Goal: Information Seeking & Learning: Learn about a topic

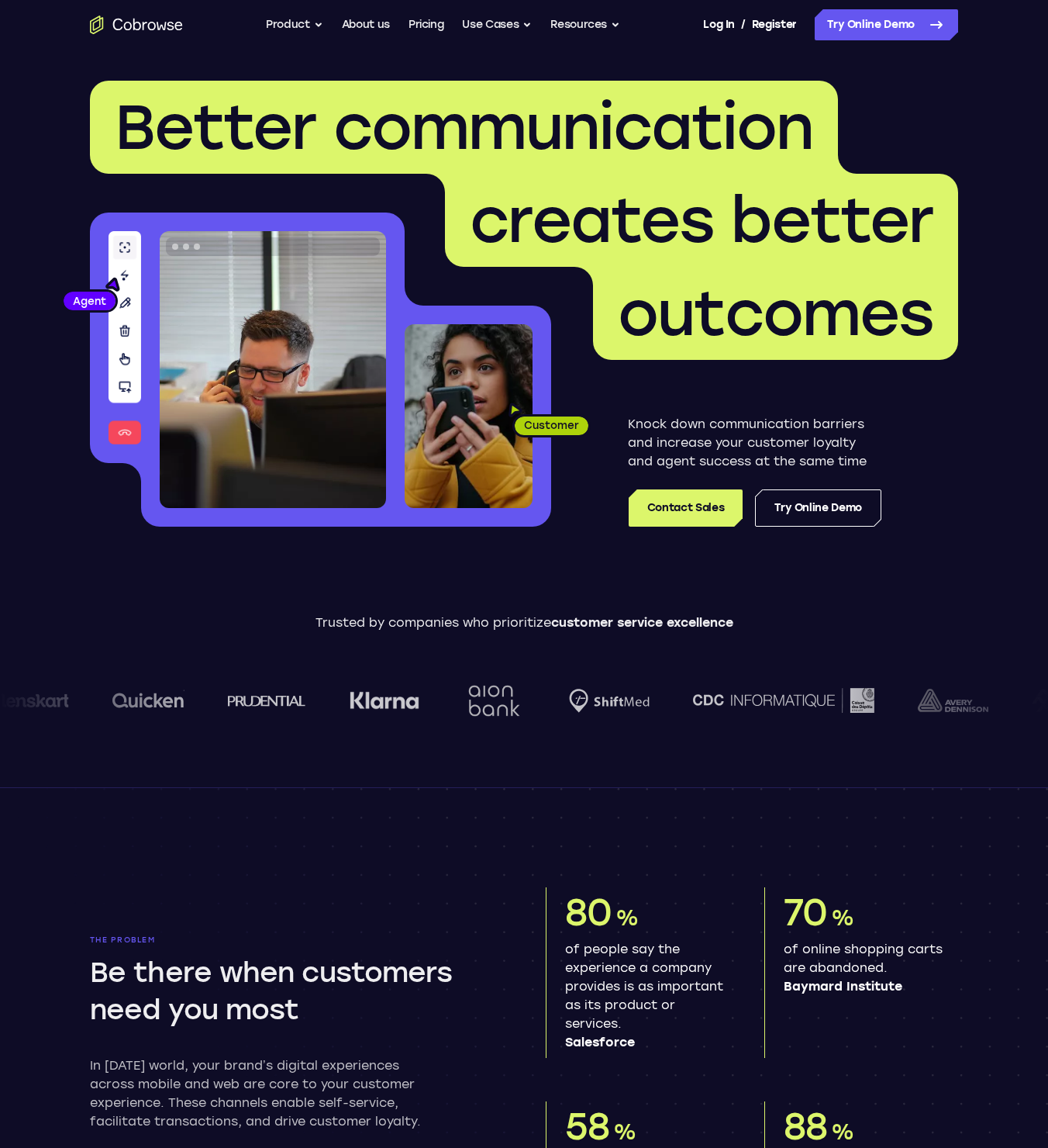
click at [537, 127] on span "Better communication" at bounding box center [464, 126] width 699 height 74
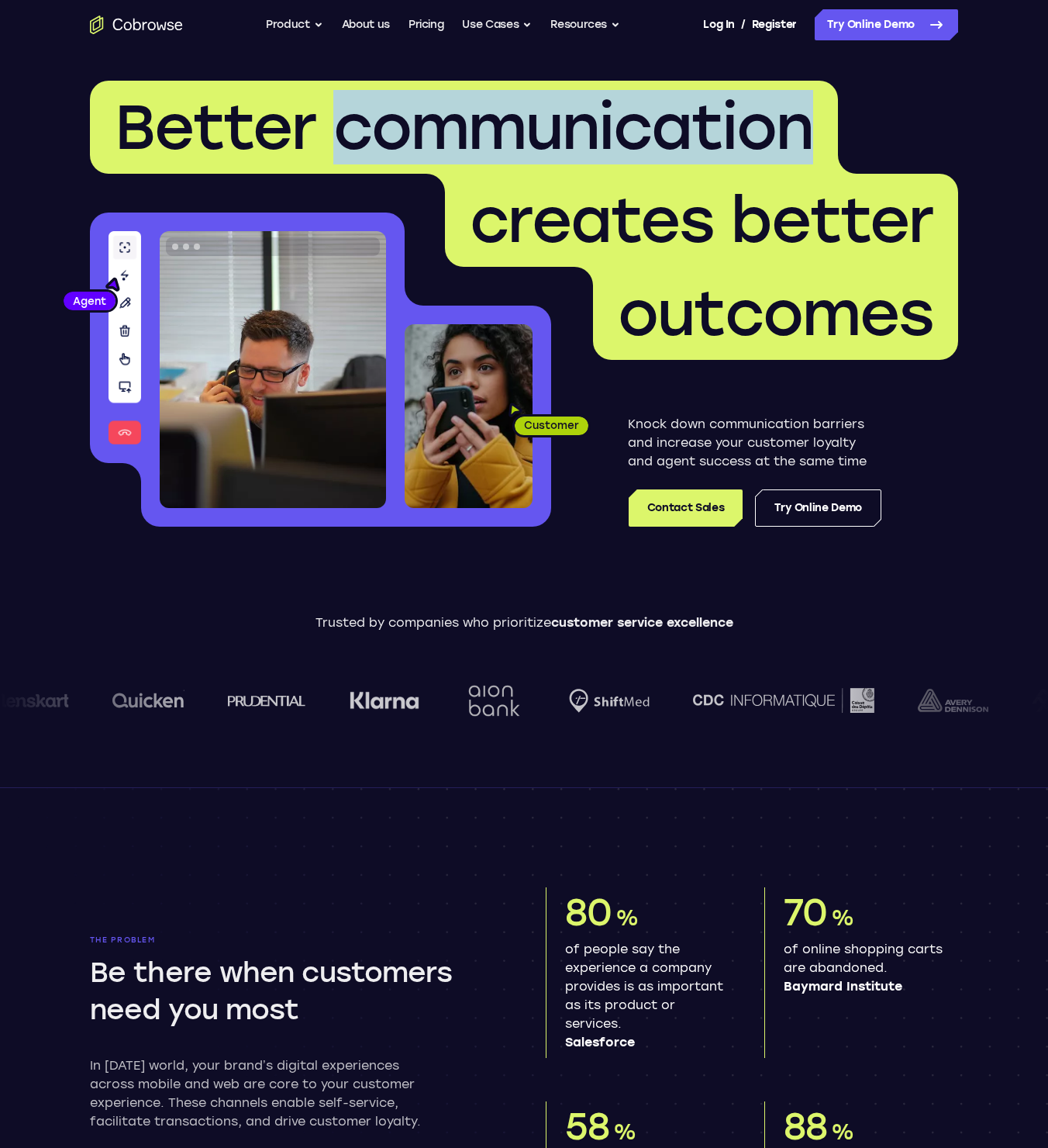
click at [537, 127] on span "Better communication" at bounding box center [464, 126] width 699 height 74
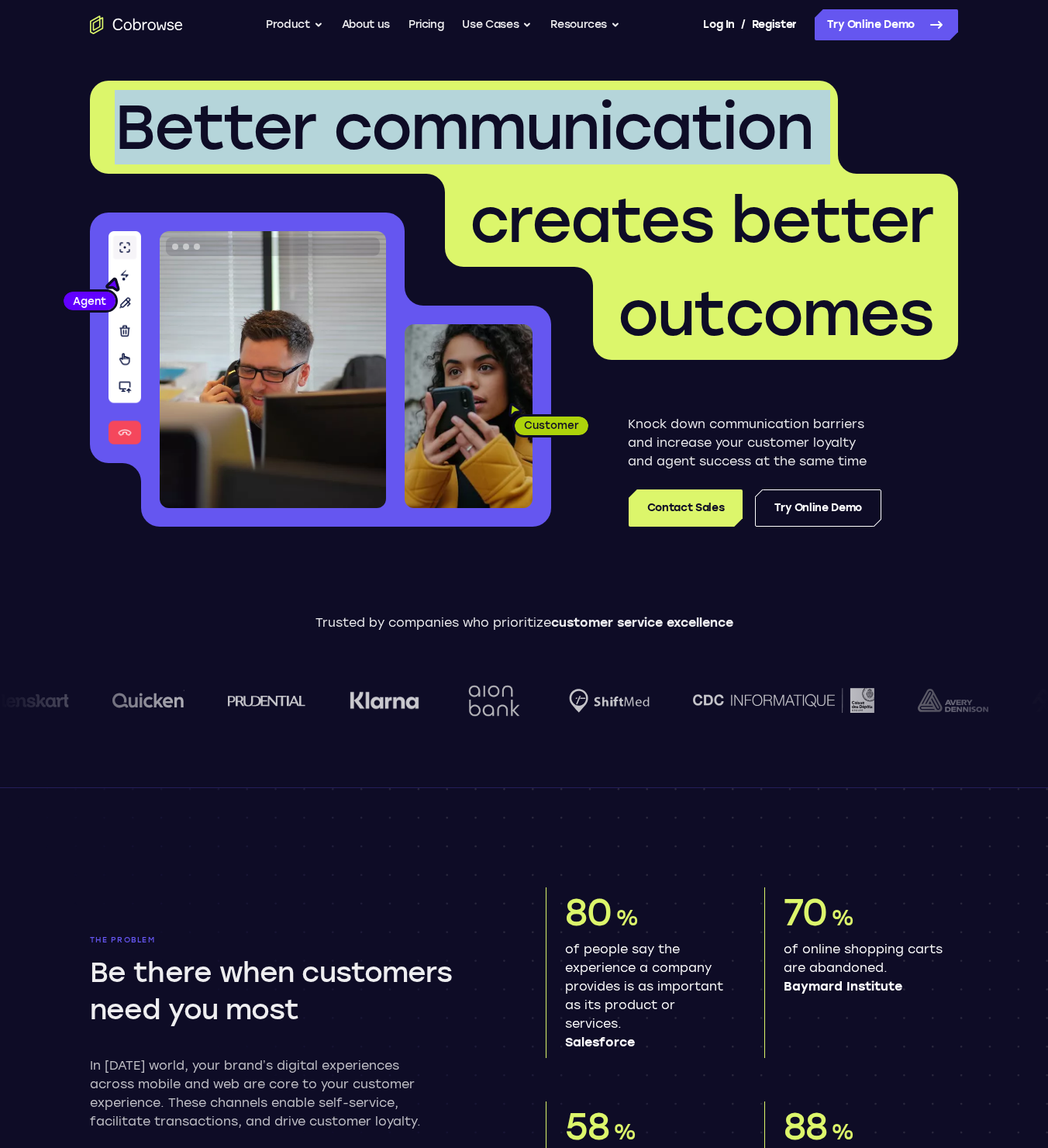
click at [537, 127] on span "Better communication" at bounding box center [464, 126] width 699 height 74
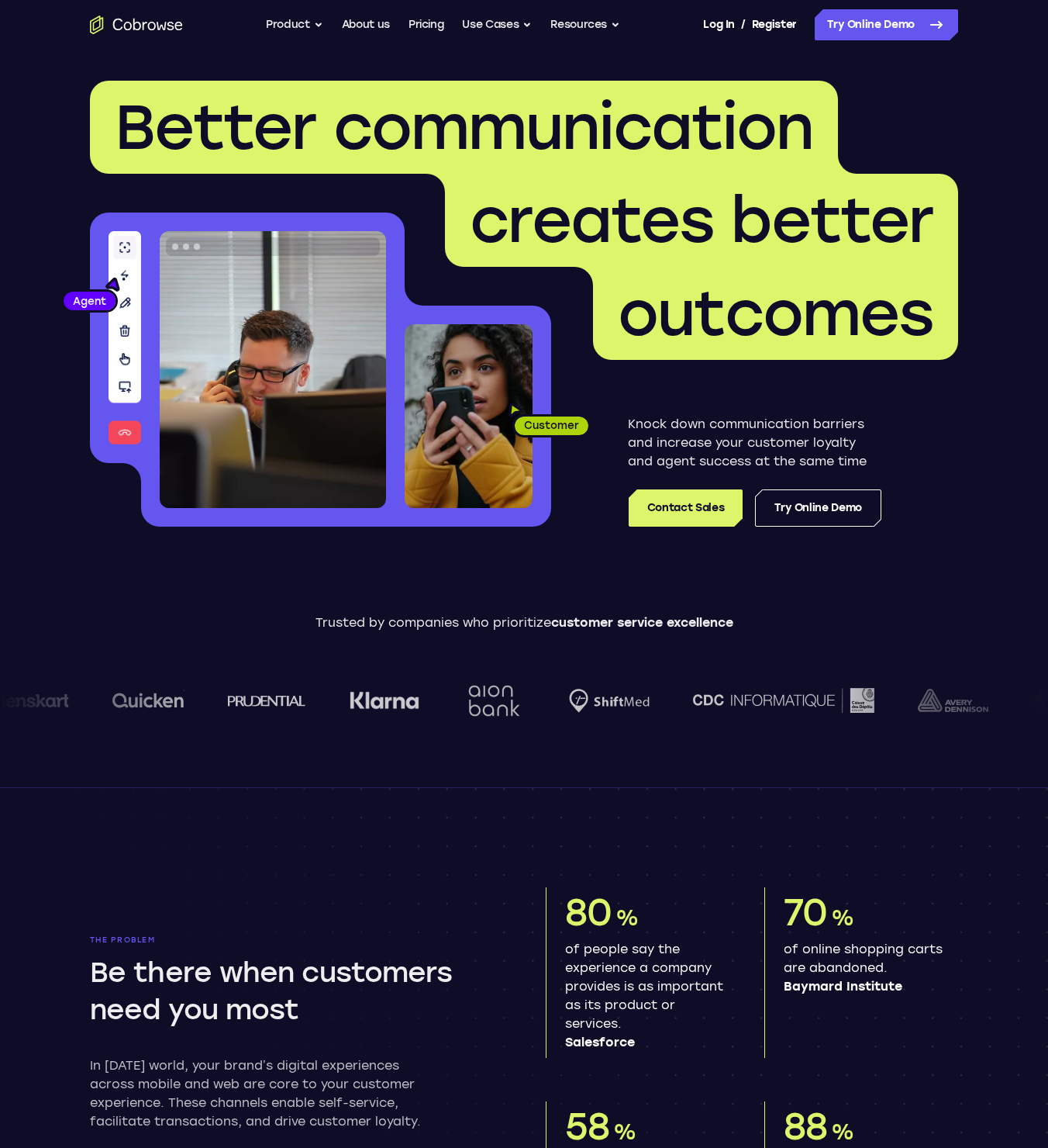
click at [692, 264] on span "creates better" at bounding box center [702, 220] width 513 height 93
click at [313, 28] on button "Product" at bounding box center [295, 24] width 57 height 31
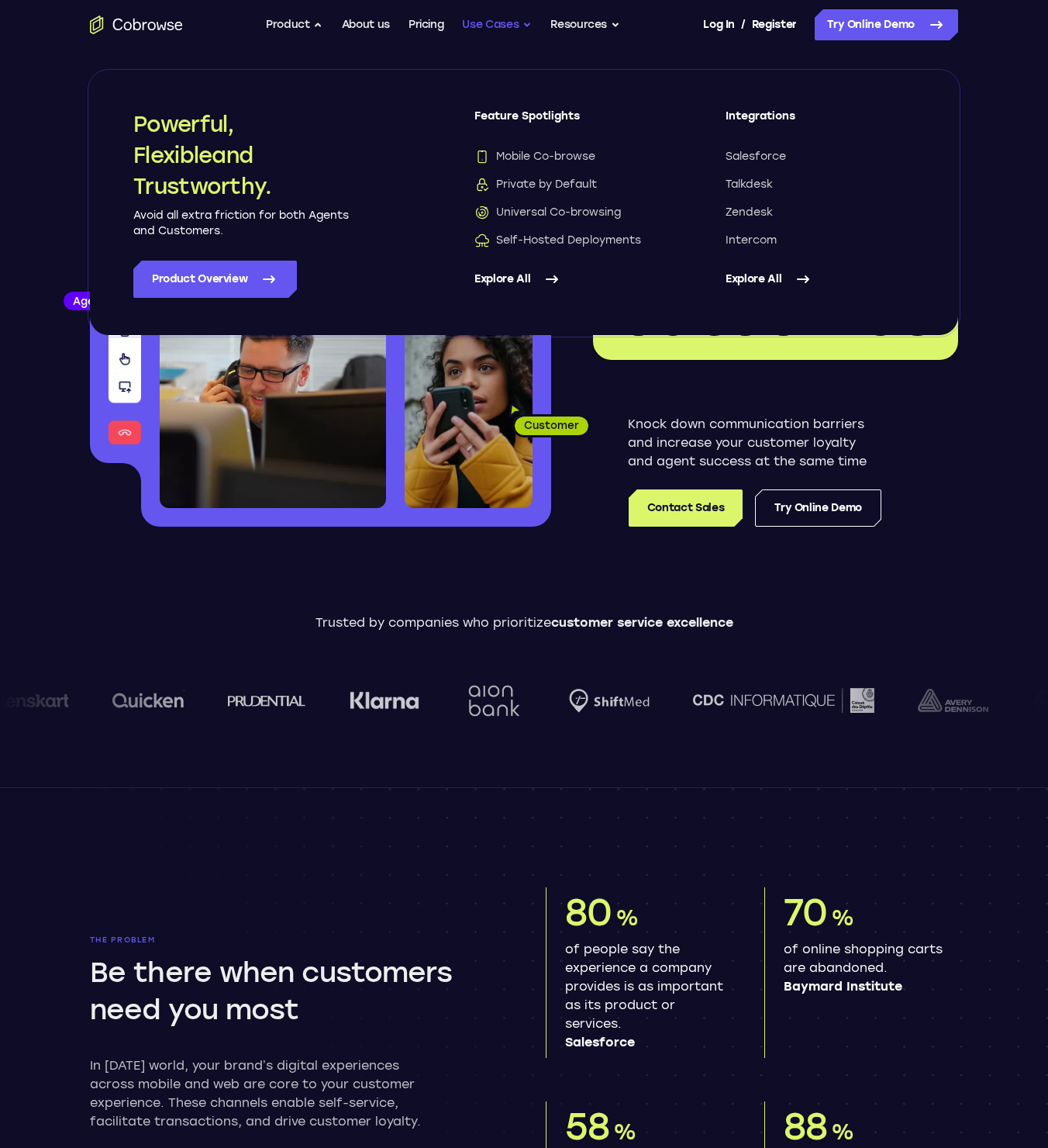
click at [489, 31] on button "Use Cases" at bounding box center [496, 24] width 70 height 31
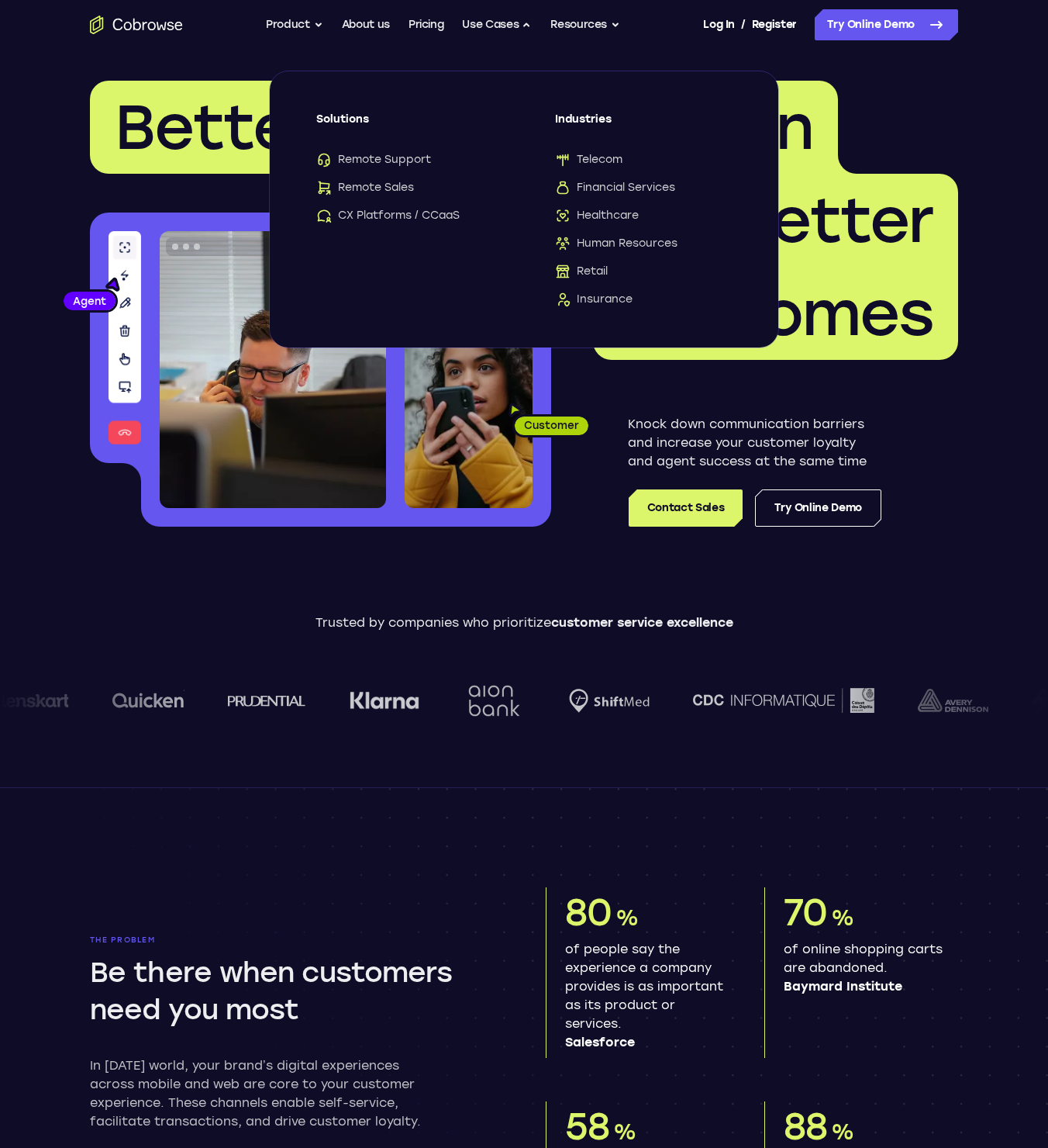
click at [386, 148] on div "Solutions Remote Support Remote Sales CX Platforms / CCaaS" at bounding box center [405, 167] width 177 height 112
click at [386, 159] on span "Remote Support" at bounding box center [374, 160] width 114 height 16
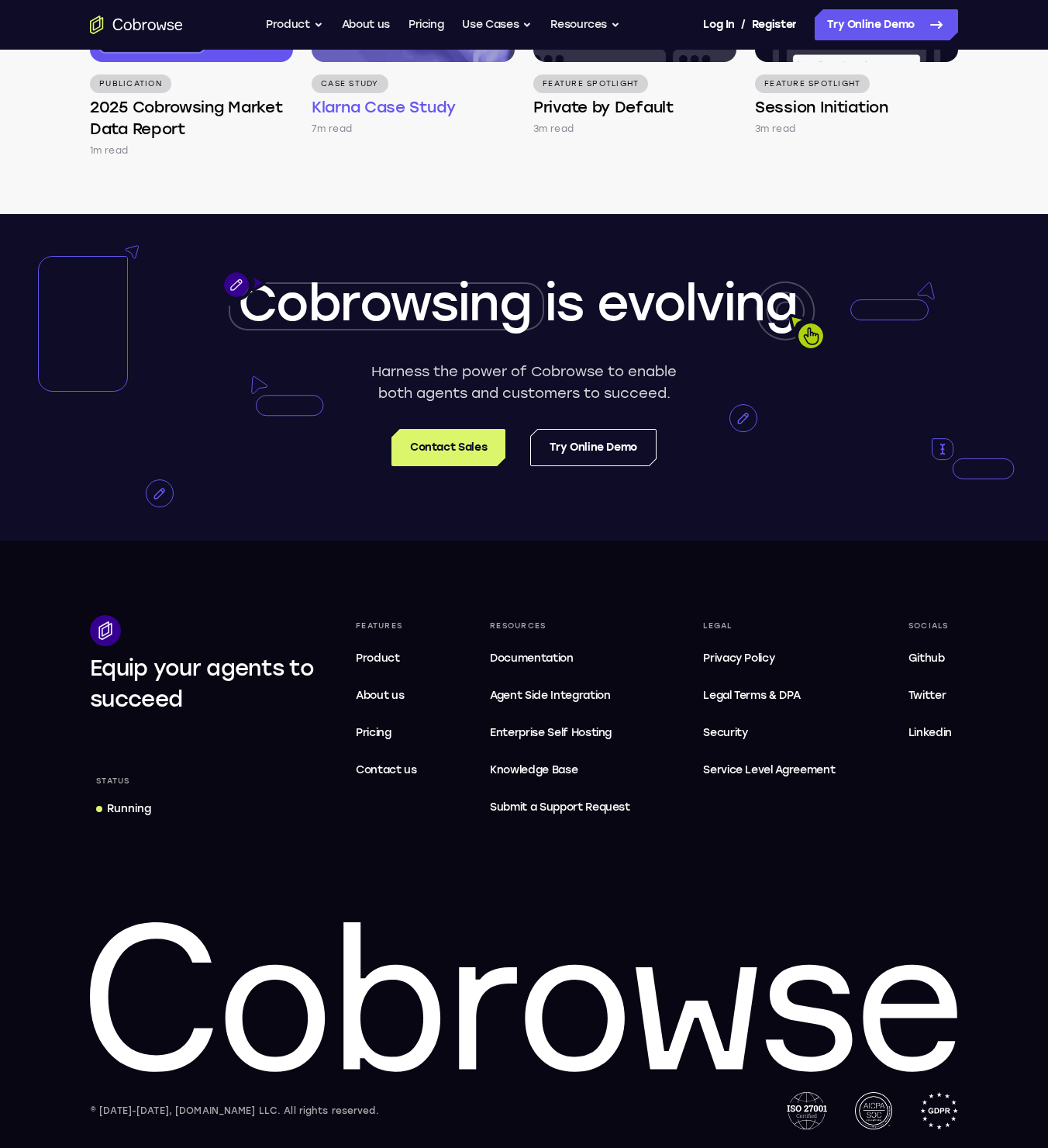
scroll to position [4790, 0]
drag, startPoint x: 556, startPoint y: 719, endPoint x: 562, endPoint y: 747, distance: 28.6
click at [562, 740] on ul "Documentation Agent Integration Agent Side Integration Self Hosting Enterprise …" at bounding box center [560, 732] width 153 height 180
click at [538, 660] on span "Documentation" at bounding box center [532, 657] width 83 height 13
